Goal: Book appointment/travel/reservation

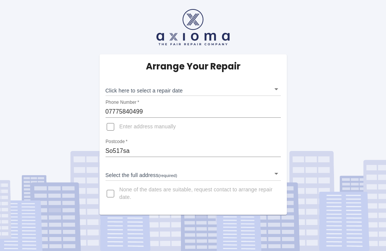
click at [150, 91] on body "Arrange Your Repair Click here to select a repair date ​ Phone Number   * 07775…" at bounding box center [193, 125] width 386 height 251
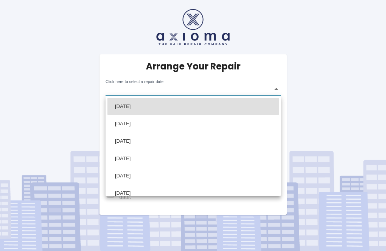
click at [131, 108] on li "[DATE]" at bounding box center [194, 106] width 172 height 17
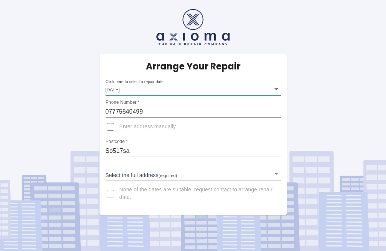
type input "2025-09-16T00:00:00.000Z"
click at [139, 174] on body "Arrange Your Repair Click here to select a repair date Tue Sep 16 2025 2025-09-…" at bounding box center [193, 125] width 386 height 251
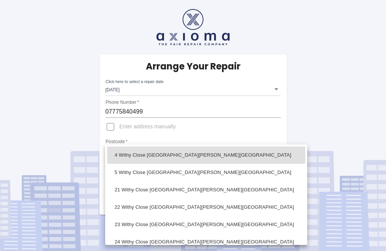
click at [107, 128] on div at bounding box center [193, 125] width 386 height 251
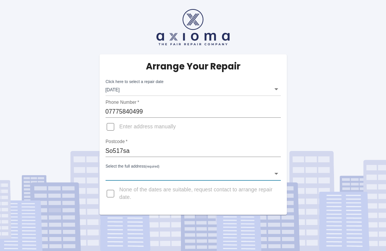
click at [107, 127] on input "Enter address manually" at bounding box center [111, 127] width 18 height 18
checkbox input "true"
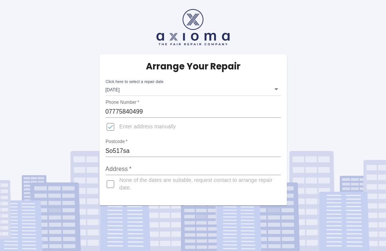
click at [110, 168] on input "Address   *" at bounding box center [193, 169] width 175 height 12
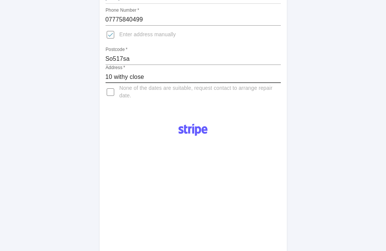
scroll to position [140, 0]
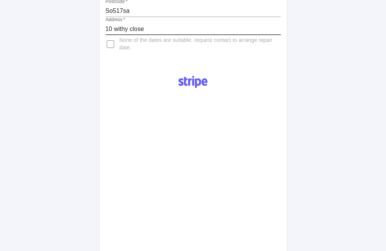
type input "10 withy close"
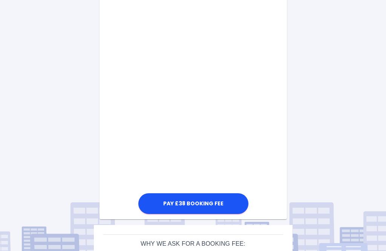
scroll to position [408, 0]
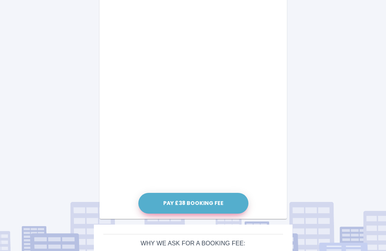
click at [184, 203] on button "Pay £38 Booking Fee" at bounding box center [194, 203] width 110 height 21
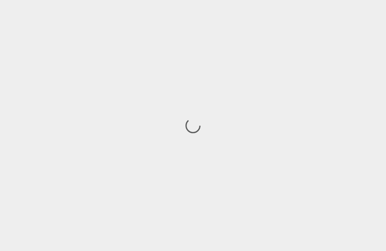
scroll to position [24, 0]
